Goal: Find contact information: Find contact information

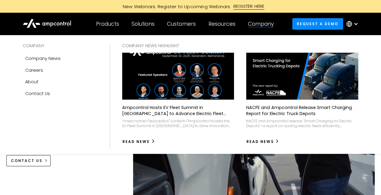
click at [266, 21] on div "Company" at bounding box center [261, 24] width 26 height 7
click at [258, 22] on div "Company" at bounding box center [261, 24] width 26 height 7
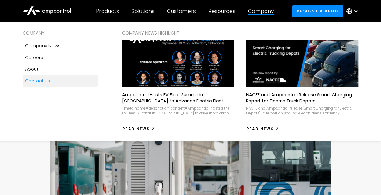
click at [40, 84] on link "Contact Us" at bounding box center [60, 81] width 75 height 12
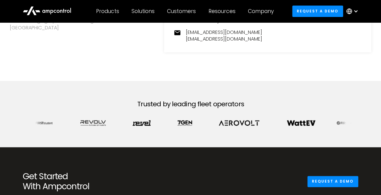
scroll to position [242, 0]
